Goal: Navigation & Orientation: Find specific page/section

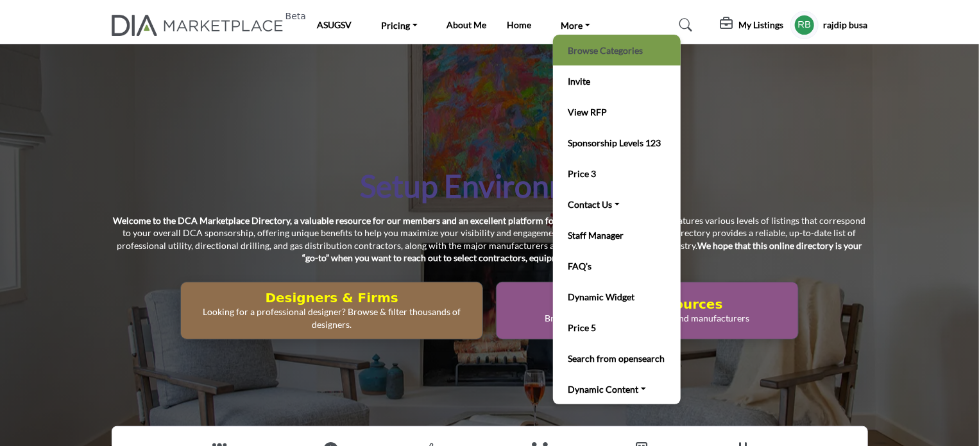
click at [601, 51] on link "Browse Categories" at bounding box center [616, 50] width 115 height 18
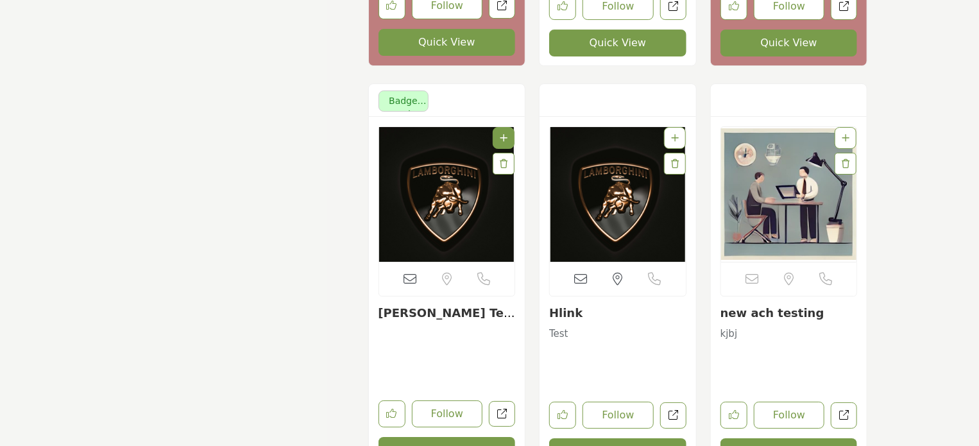
scroll to position [20846, 0]
